Goal: Transaction & Acquisition: Purchase product/service

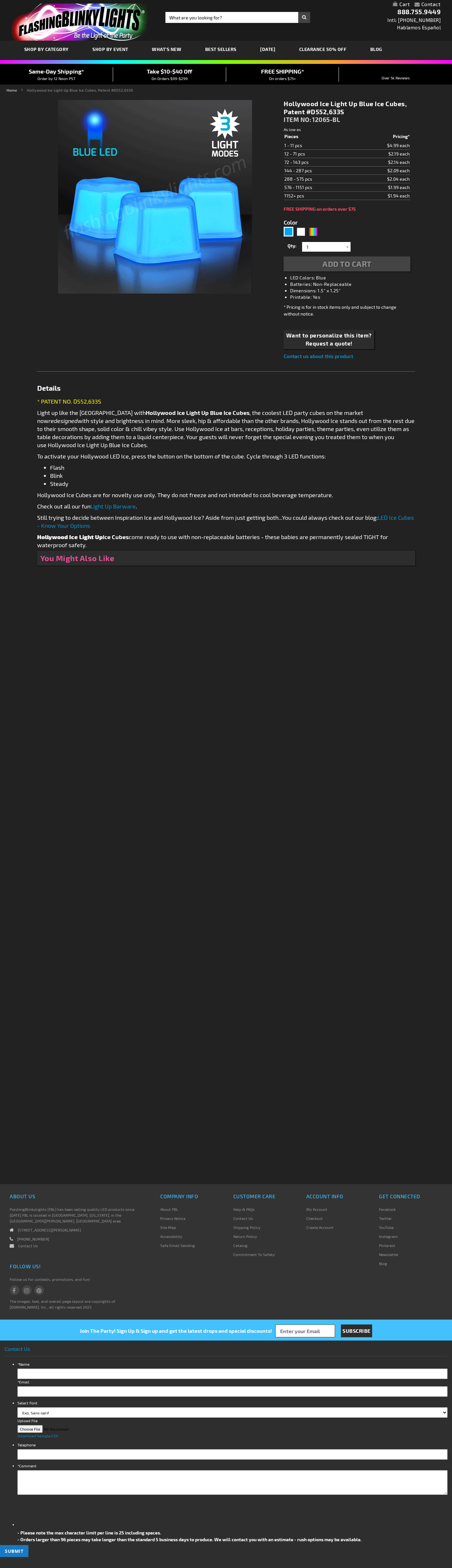
type input "5629"
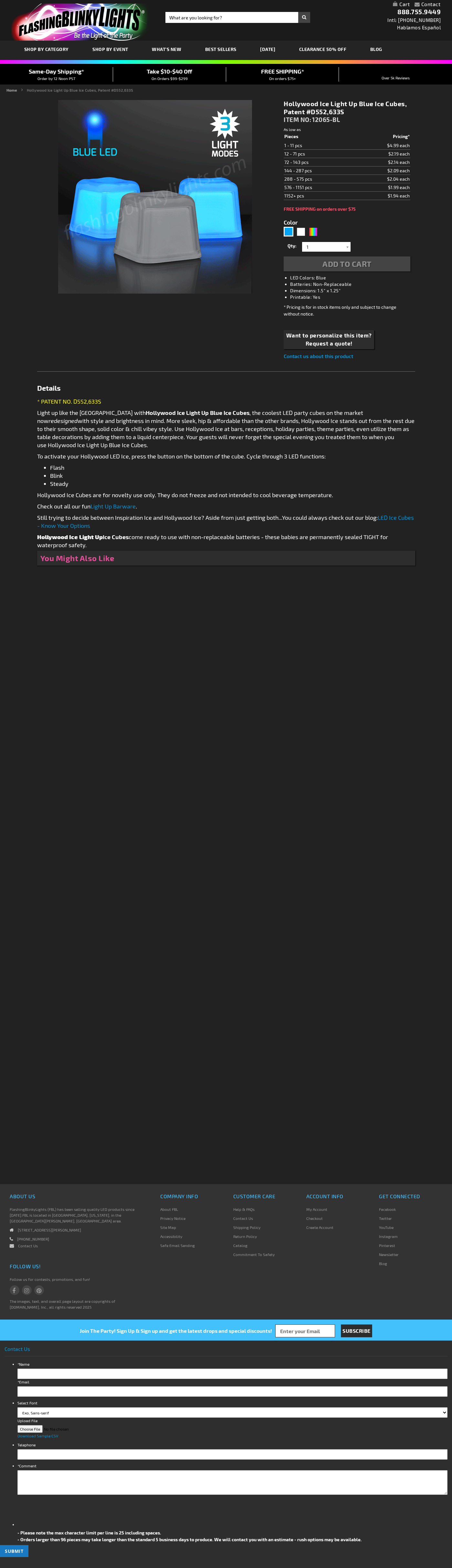
type input "5629"
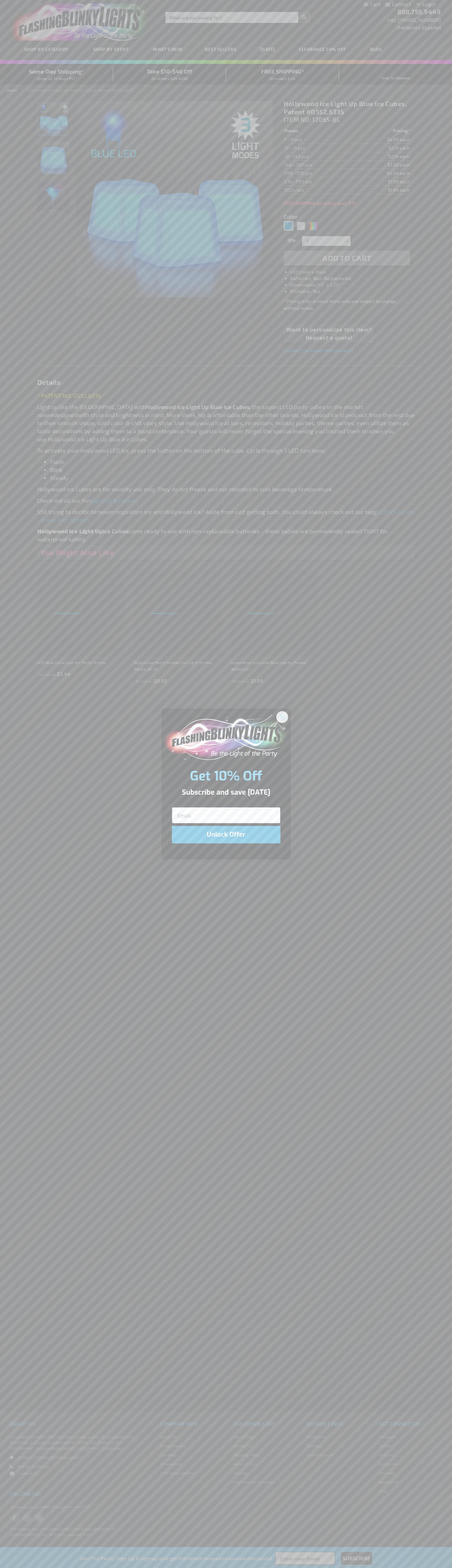
click at [282, 716] on icon "Close dialog" at bounding box center [281, 716] width 4 height 4
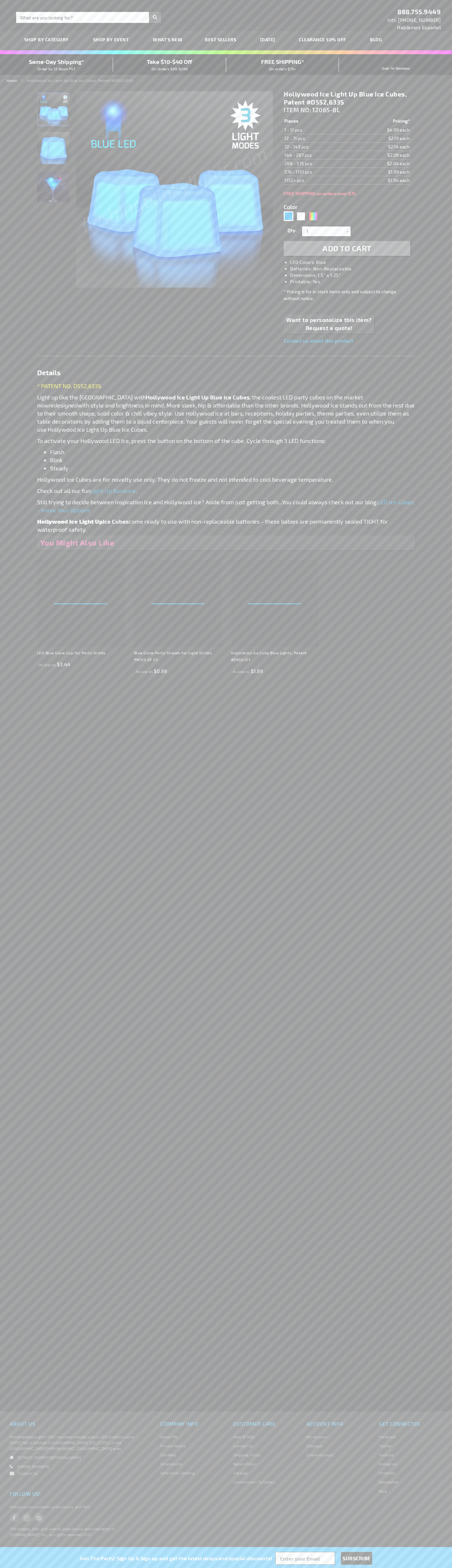
click at [347, 248] on span "Add to Cart" at bounding box center [347, 248] width 49 height 9
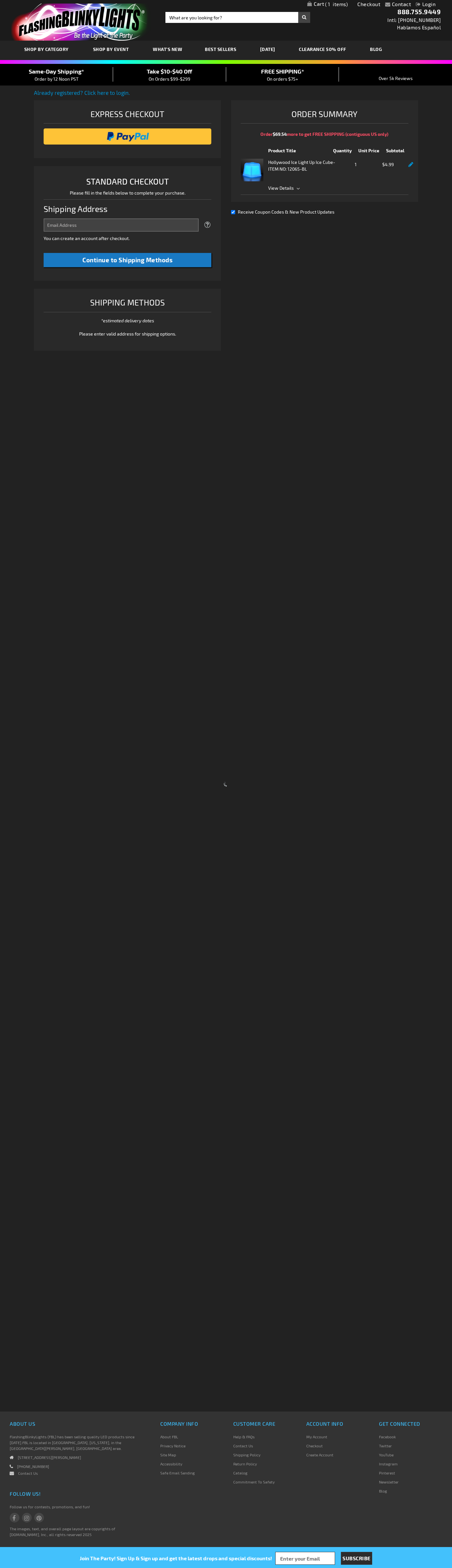
select select "US"
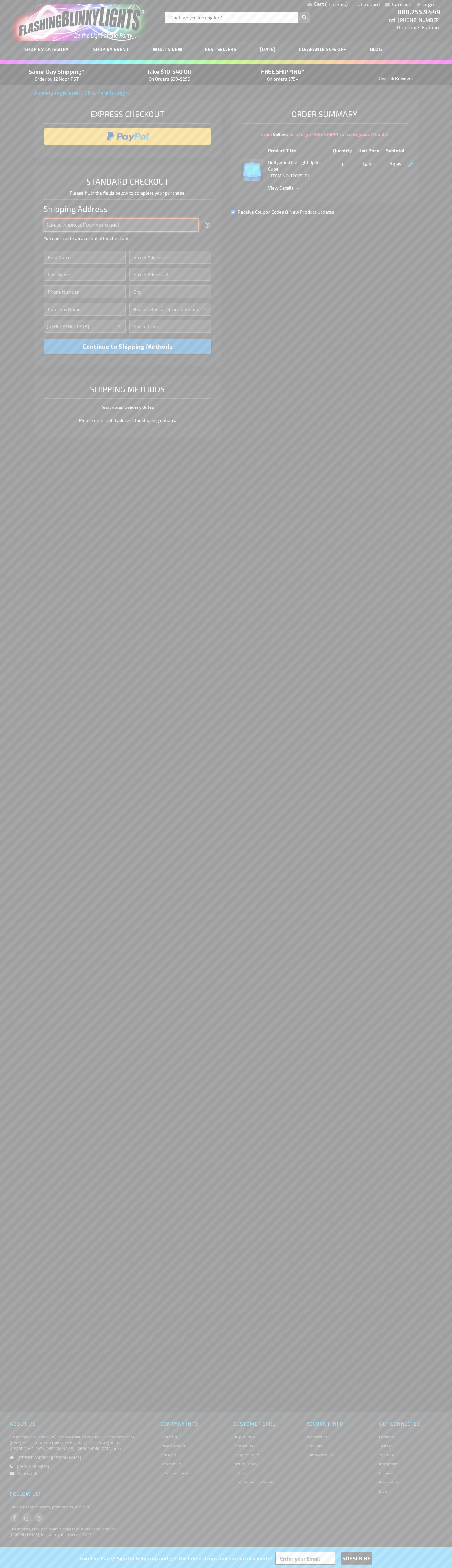
type input "johnsmith005@storebotmail.joonix.net"
type input "John"
type input "201 S. Division St. McKinley Towne Center"
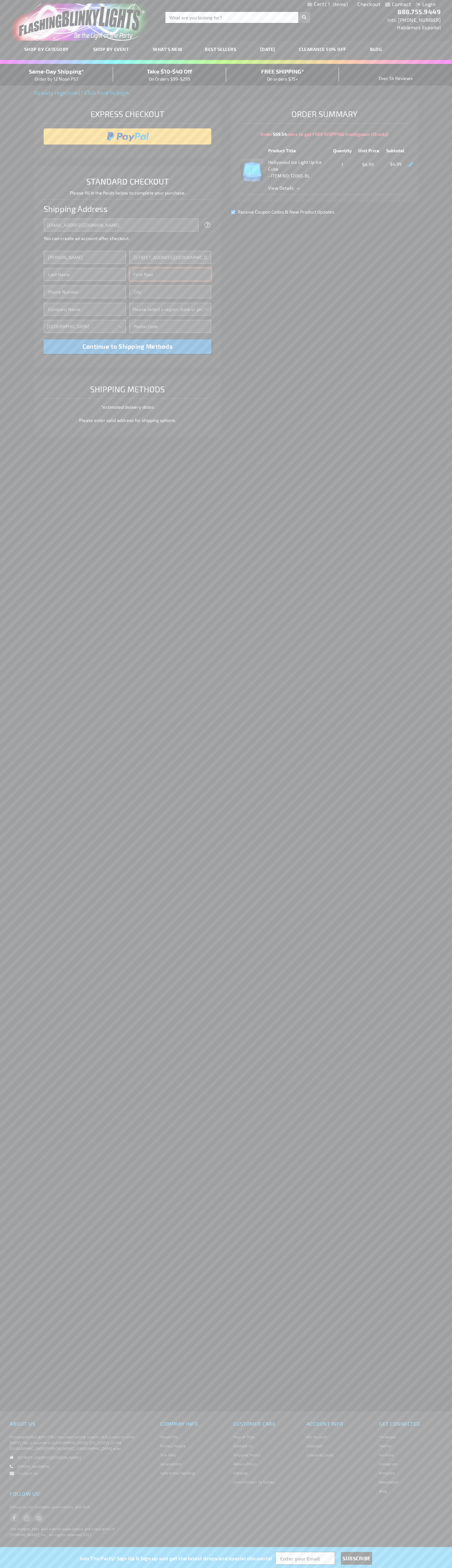
type input "First floor"
type input "ann arbor"
select select "33"
type input "48104"
type input "Smith"
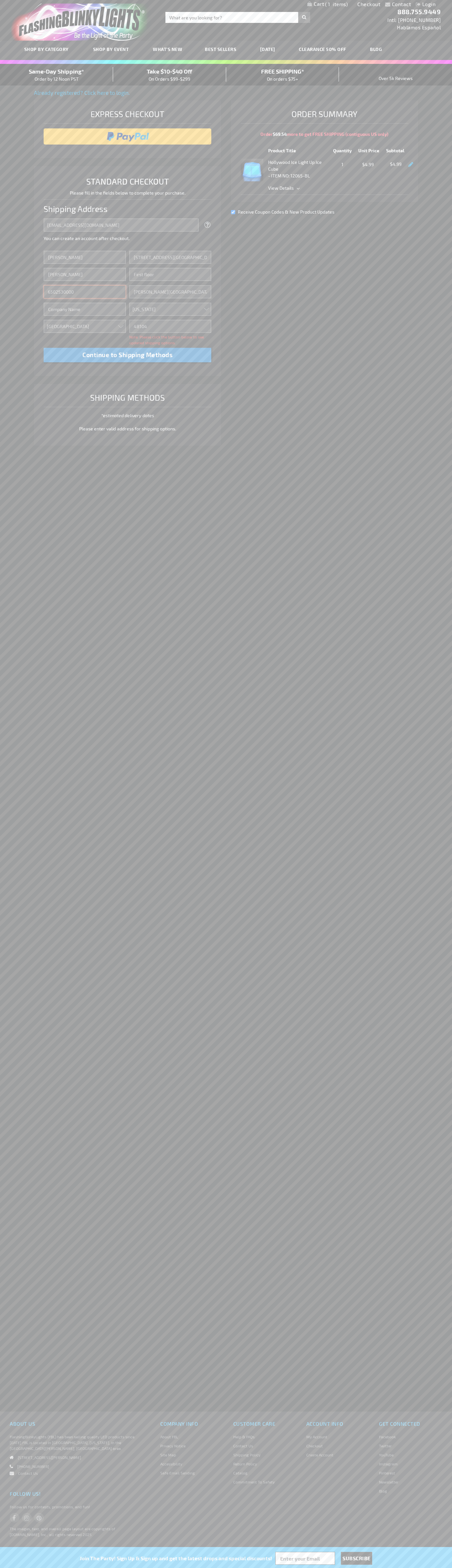
type input "6502530000"
type input "John Smith"
click at [57, 75] on div "Same-Day Shipping* Order by 12 Noon PST" at bounding box center [57, 74] width 113 height 15
click at [127, 136] on input "image" at bounding box center [127, 136] width 161 height 13
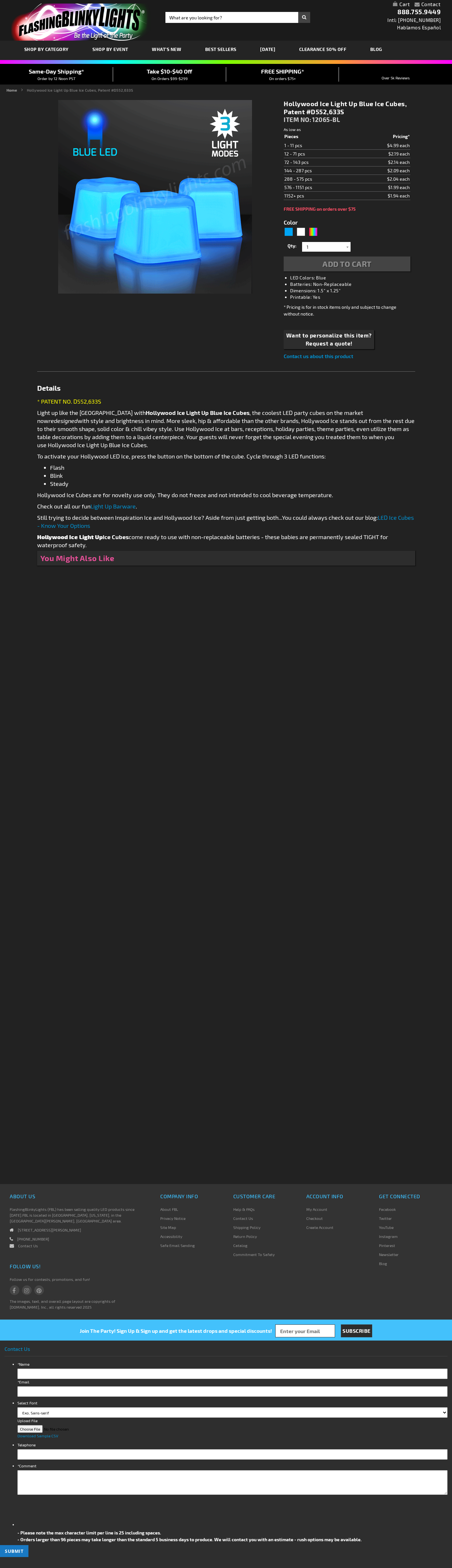
type input "5629"
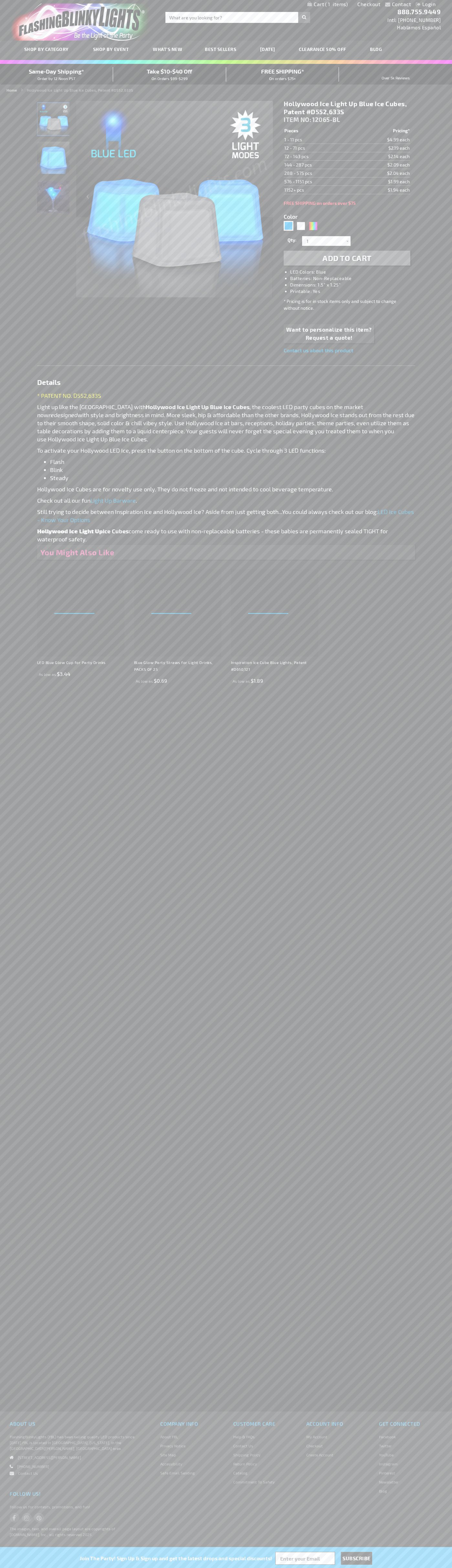
click at [327, 4] on span "1" at bounding box center [336, 4] width 23 height 6
